Goal: Communication & Community: Answer question/provide support

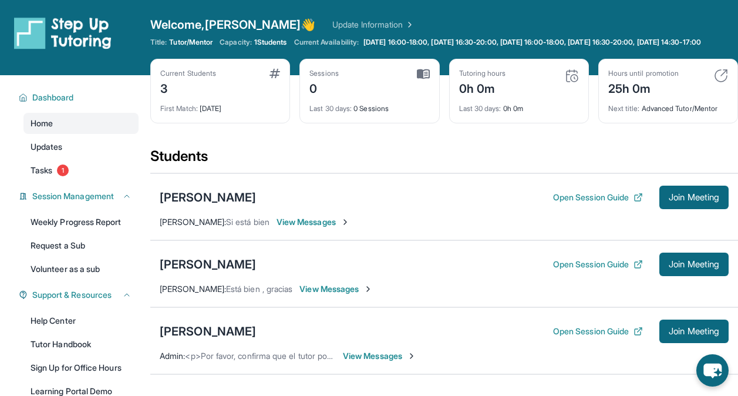
scroll to position [197, 0]
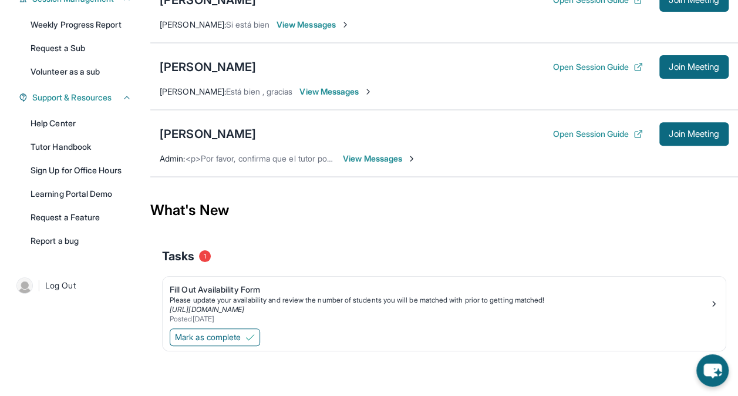
click at [353, 164] on span "View Messages" at bounding box center [379, 159] width 73 height 12
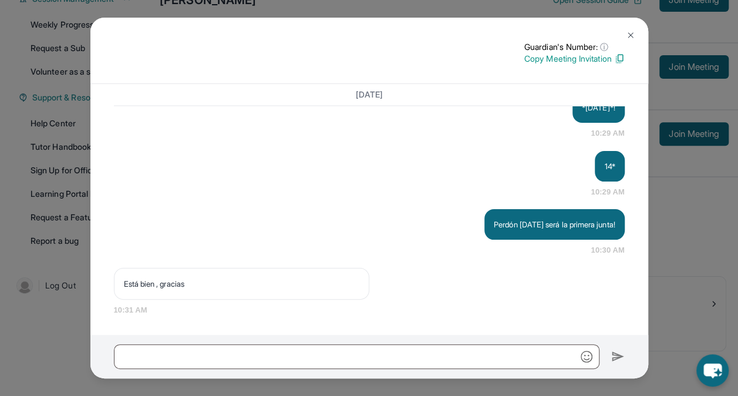
scroll to position [1091, 0]
click at [627, 31] on img at bounding box center [630, 35] width 9 height 9
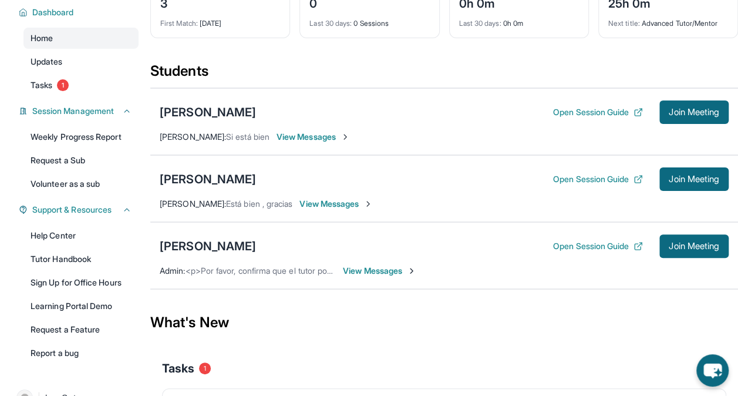
scroll to position [103, 0]
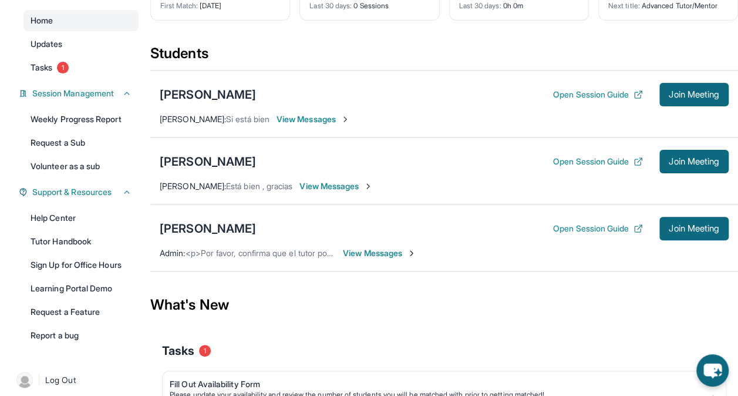
click at [376, 259] on span "View Messages" at bounding box center [379, 253] width 73 height 12
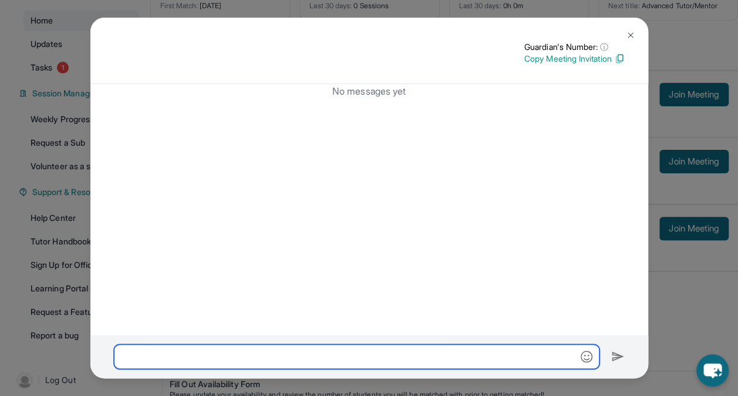
drag, startPoint x: 221, startPoint y: 360, endPoint x: 170, endPoint y: 351, distance: 51.9
click at [170, 351] on input "text" at bounding box center [356, 356] width 485 height 25
paste input "**********"
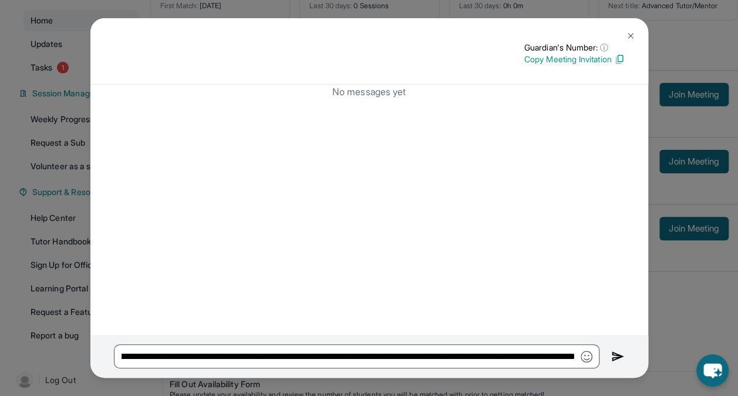
scroll to position [0, 0]
click at [591, 357] on img "button" at bounding box center [586, 356] width 12 height 12
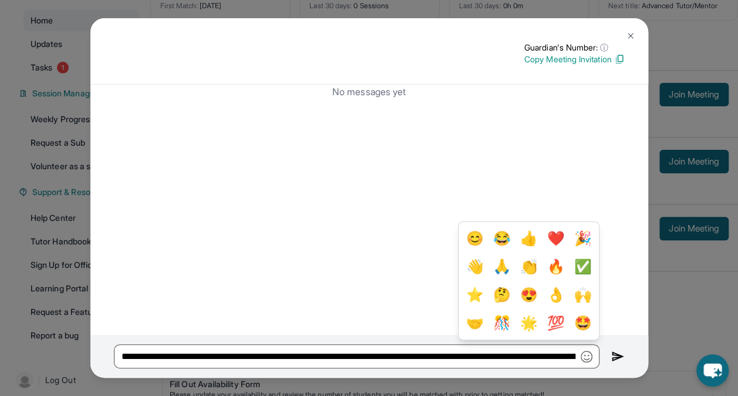
click at [465, 237] on button "😊" at bounding box center [474, 238] width 22 height 23
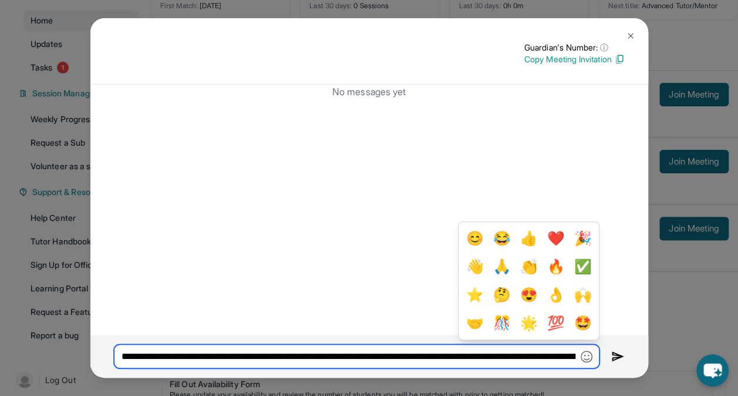
scroll to position [0, 1700]
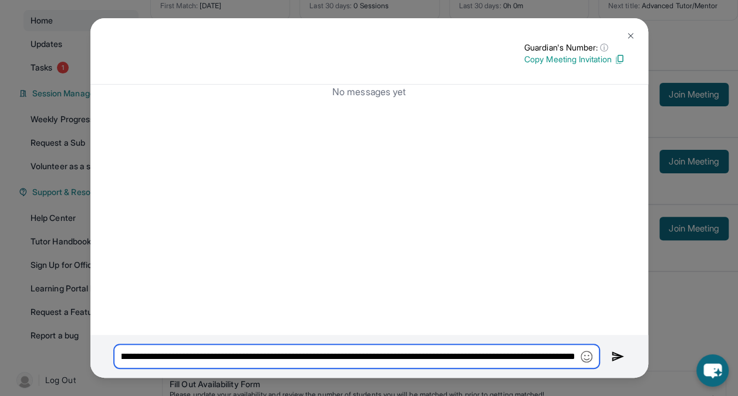
click at [440, 354] on input "**********" at bounding box center [356, 356] width 485 height 24
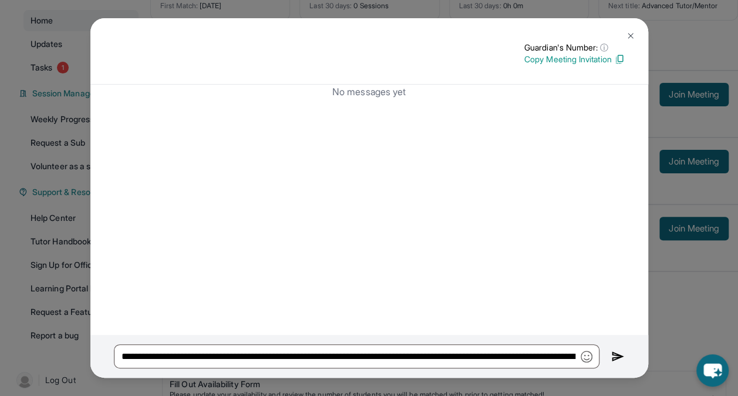
click at [614, 354] on img at bounding box center [617, 356] width 13 height 14
click at [621, 357] on img at bounding box center [617, 356] width 13 height 14
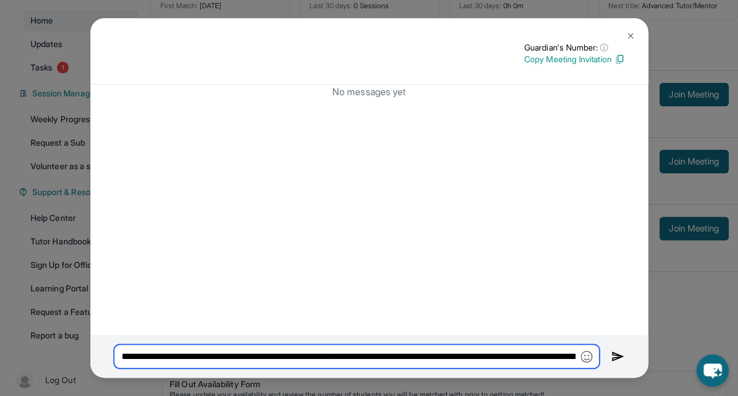
click at [534, 357] on input "**********" at bounding box center [356, 356] width 485 height 24
click at [122, 360] on input "**********" at bounding box center [356, 356] width 485 height 24
type input "**********"
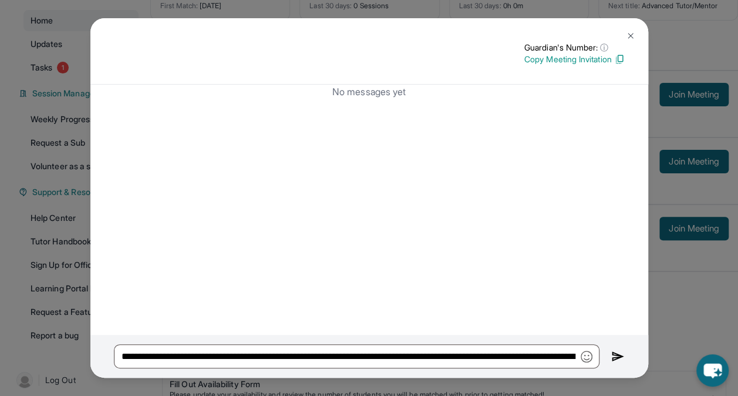
click at [611, 356] on img at bounding box center [617, 356] width 13 height 14
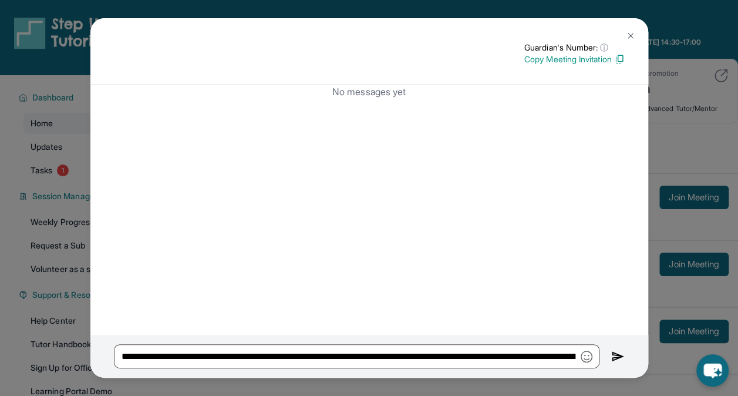
click at [634, 38] on img at bounding box center [630, 35] width 9 height 9
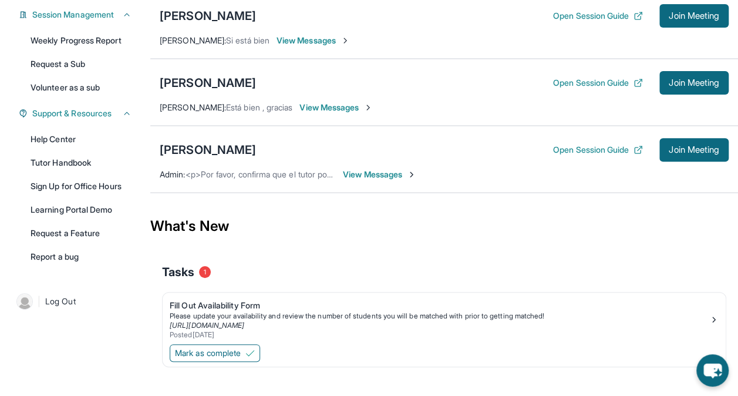
scroll to position [184, 0]
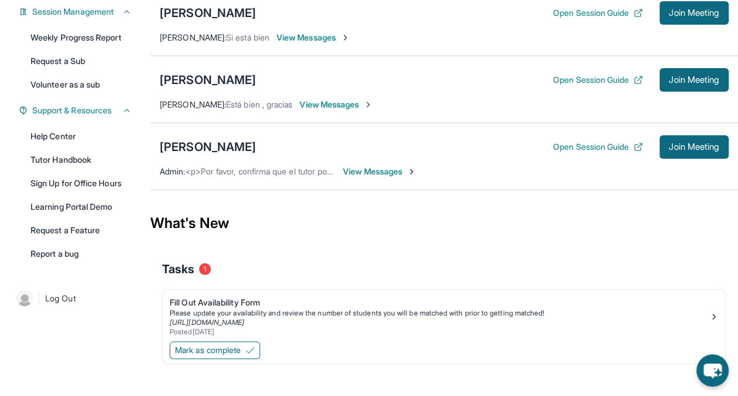
click at [366, 174] on span "View Messages" at bounding box center [379, 171] width 73 height 12
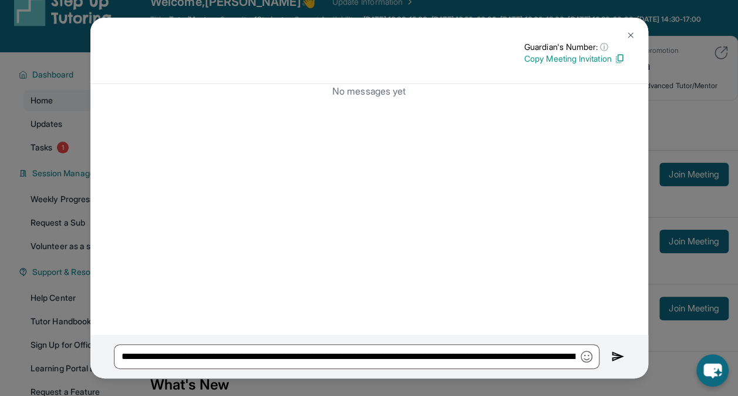
scroll to position [0, 0]
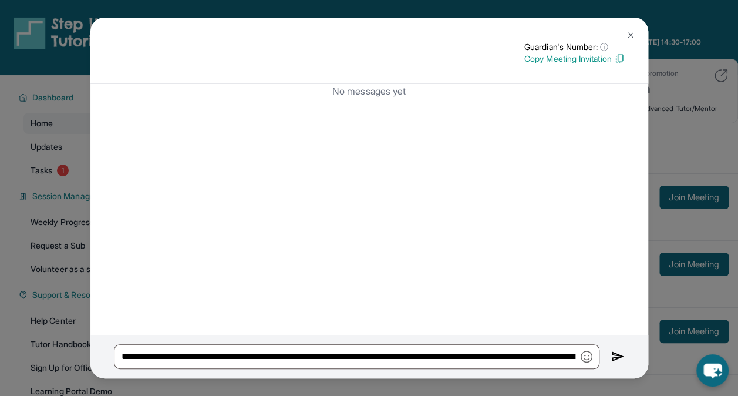
click at [643, 34] on div "Guardian's Number: ⓘ This isn't the guardian's real number — it's a private for…" at bounding box center [368, 51] width 557 height 66
click at [628, 34] on img at bounding box center [630, 35] width 9 height 9
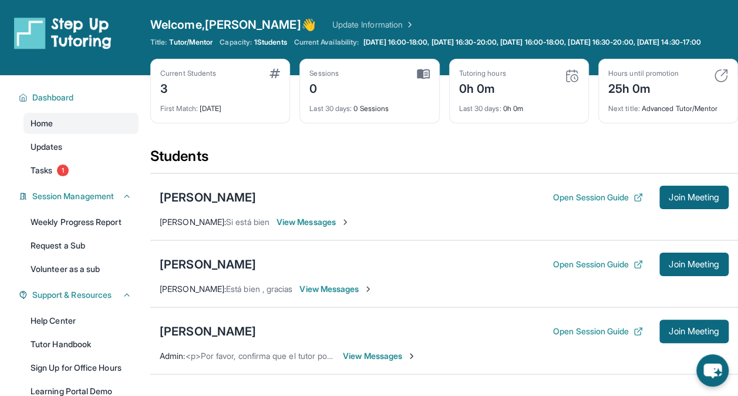
click at [359, 361] on span "View Messages" at bounding box center [379, 356] width 73 height 12
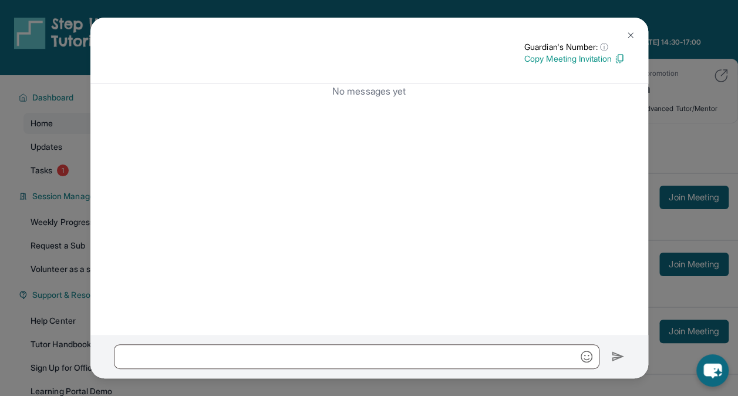
click at [630, 34] on img at bounding box center [630, 35] width 9 height 9
